Goal: Task Accomplishment & Management: Use online tool/utility

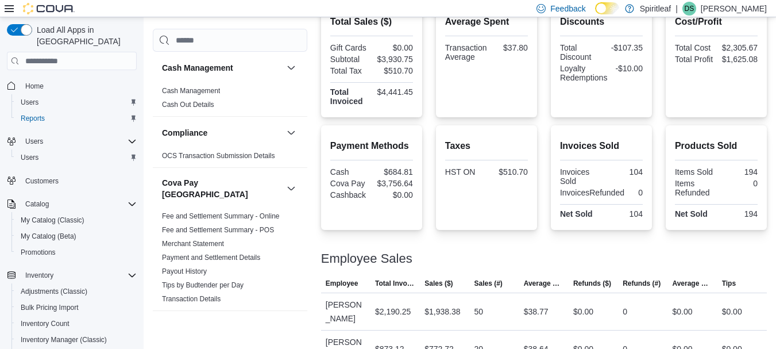
scroll to position [244, 0]
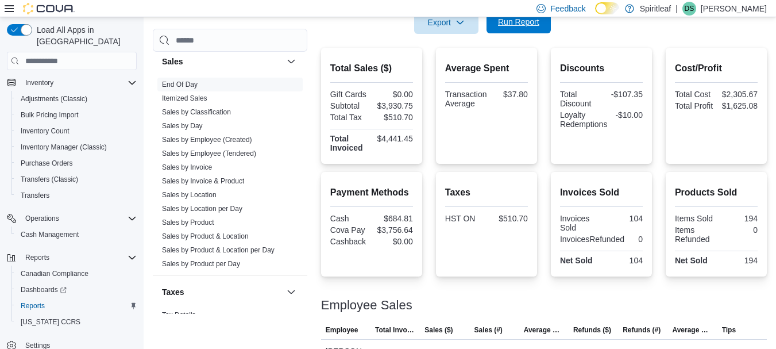
click at [513, 21] on span "Run Report" at bounding box center [518, 21] width 41 height 11
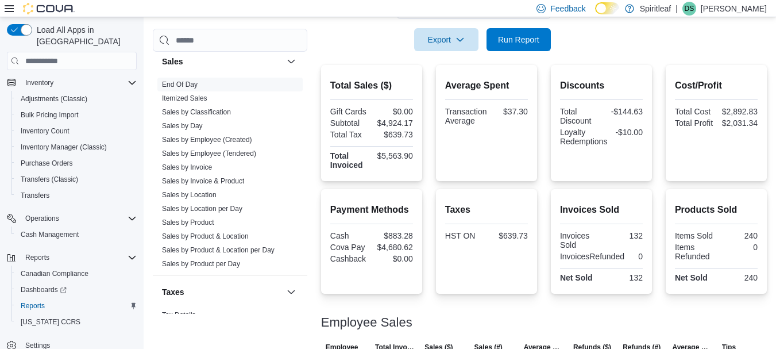
scroll to position [214, 0]
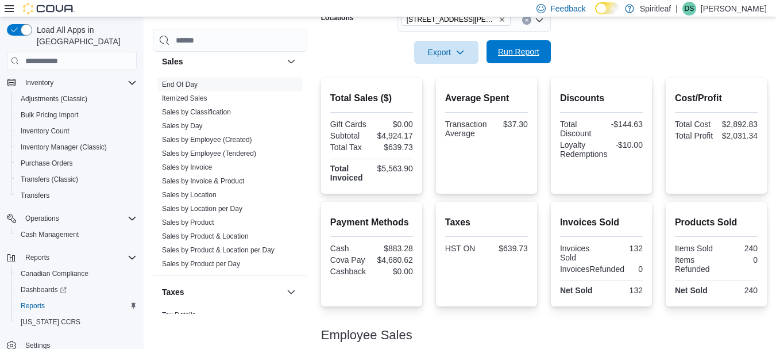
click at [530, 41] on div "Export Run Report" at bounding box center [436, 52] width 230 height 23
click at [502, 53] on span "Run Report" at bounding box center [518, 51] width 41 height 11
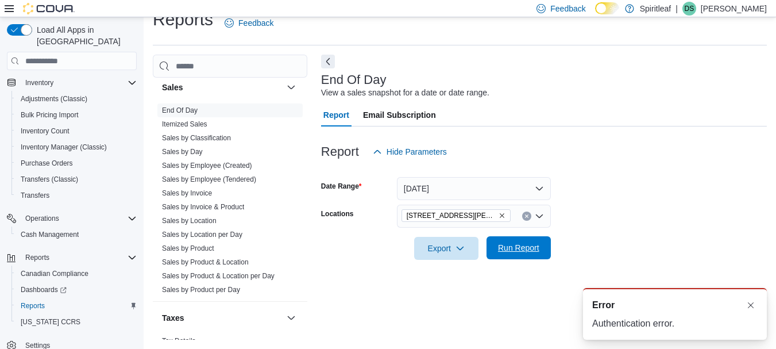
scroll to position [0, 0]
